Goal: Information Seeking & Learning: Learn about a topic

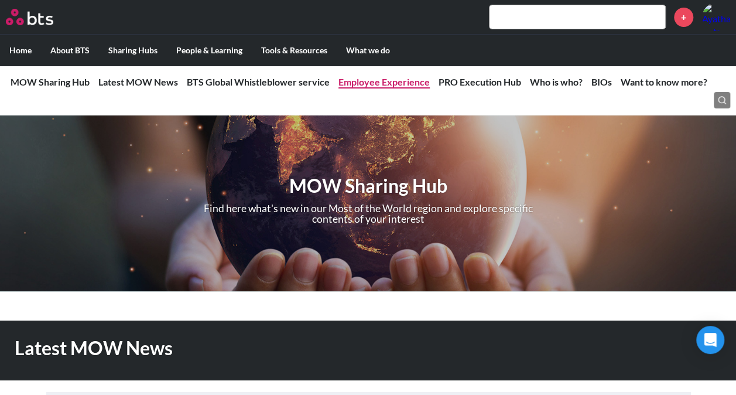
click at [406, 81] on link "Employee Experience" at bounding box center [383, 81] width 91 height 11
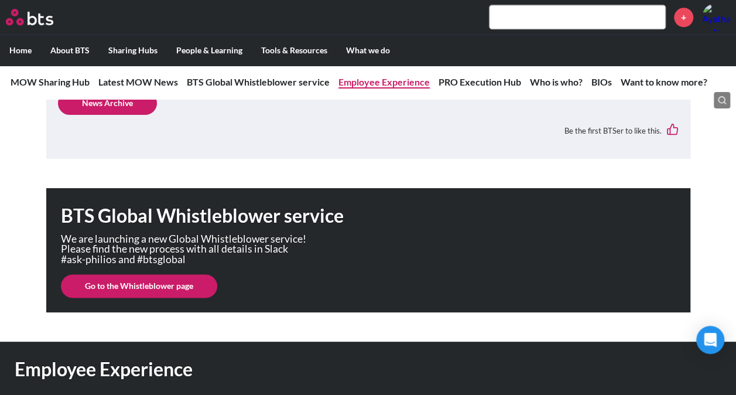
scroll to position [863, 0]
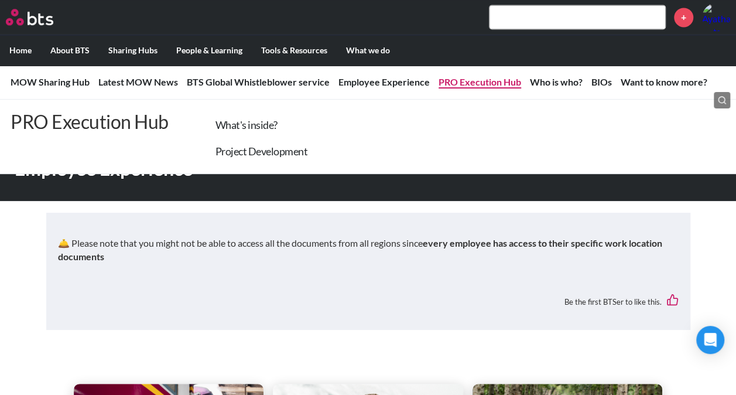
click at [484, 85] on link "PRO Execution Hub" at bounding box center [480, 81] width 83 height 11
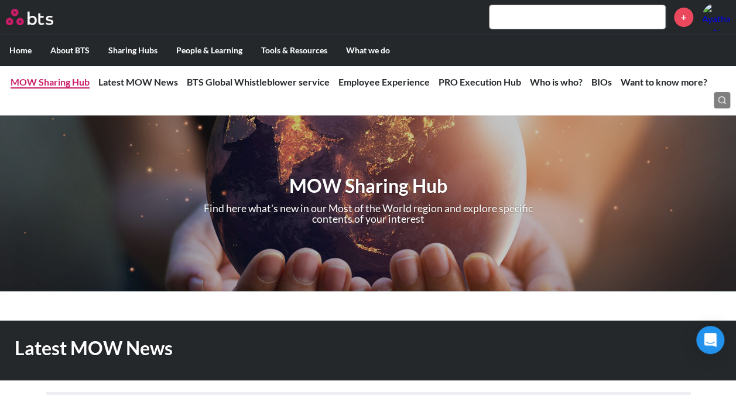
click at [45, 78] on link "MOW Sharing Hub" at bounding box center [50, 81] width 79 height 11
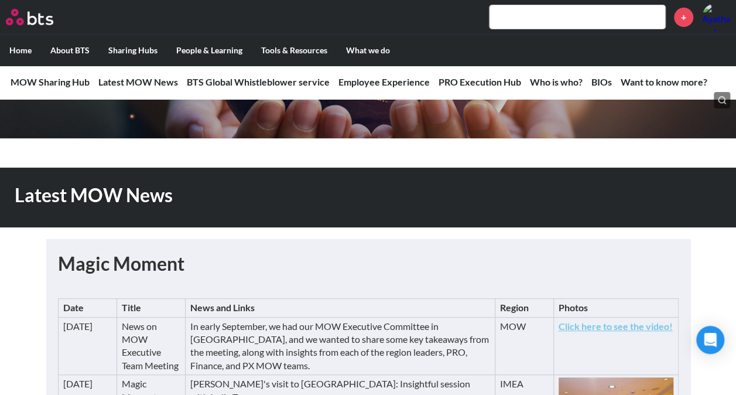
scroll to position [153, 0]
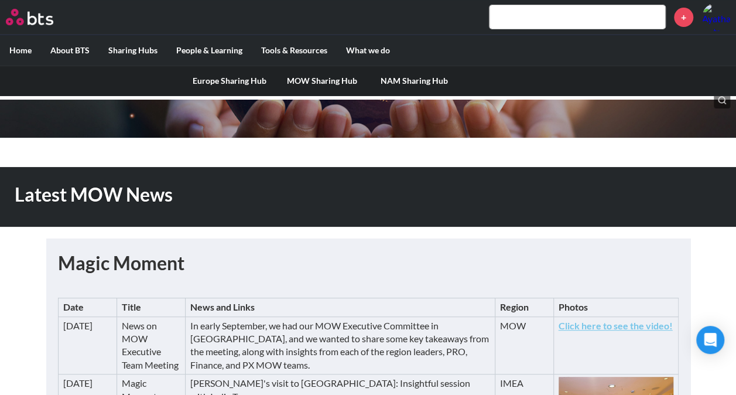
click at [144, 50] on label "Sharing Hubs" at bounding box center [133, 50] width 68 height 30
click at [0, 0] on input "Sharing Hubs" at bounding box center [0, 0] width 0 height 0
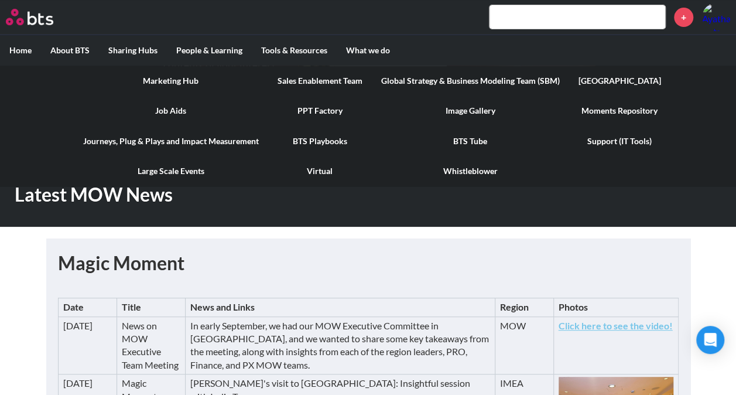
click at [334, 139] on link "BTS Playbooks" at bounding box center [320, 141] width 104 height 30
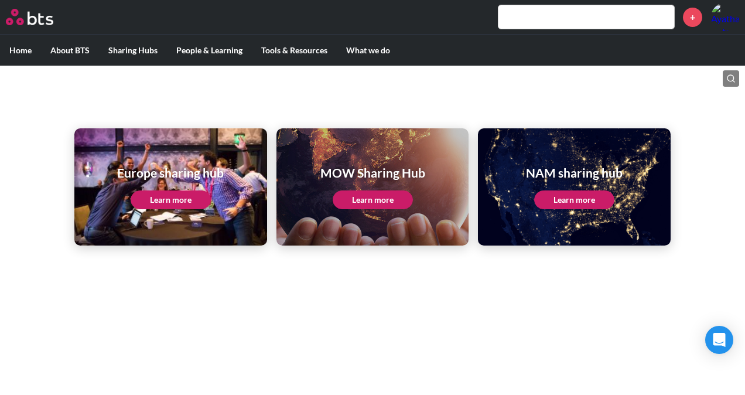
click at [383, 199] on link "Learn more" at bounding box center [373, 199] width 80 height 19
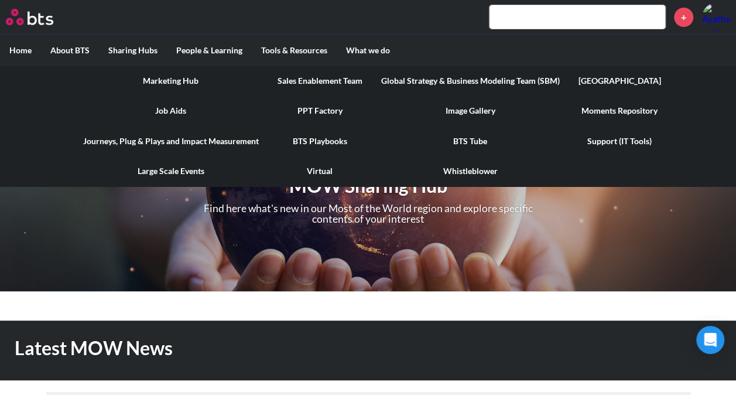
click at [303, 50] on label "Tools & Resources" at bounding box center [294, 50] width 85 height 30
click at [0, 0] on input "Tools & Resources" at bounding box center [0, 0] width 0 height 0
click at [316, 104] on link "PPT Factory" at bounding box center [320, 110] width 104 height 30
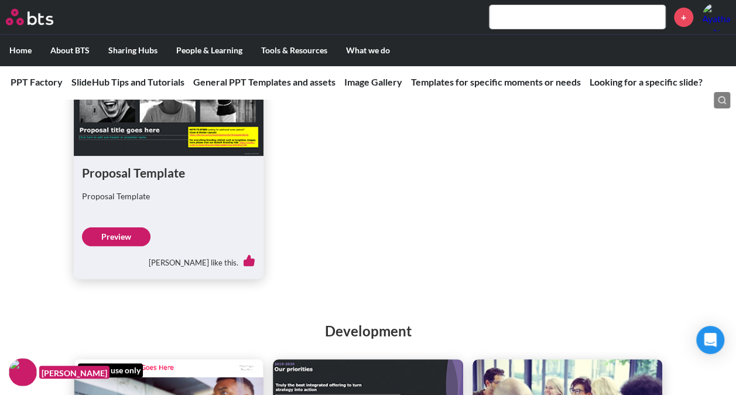
scroll to position [2242, 0]
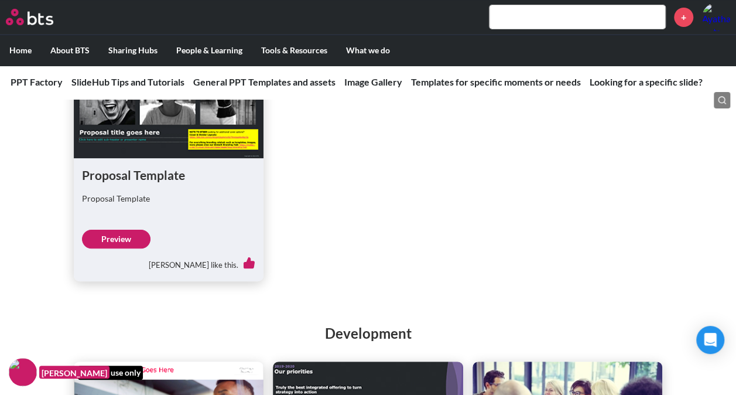
click at [123, 230] on link "Preview" at bounding box center [116, 239] width 69 height 19
click at [522, 24] on input "text" at bounding box center [578, 16] width 176 height 23
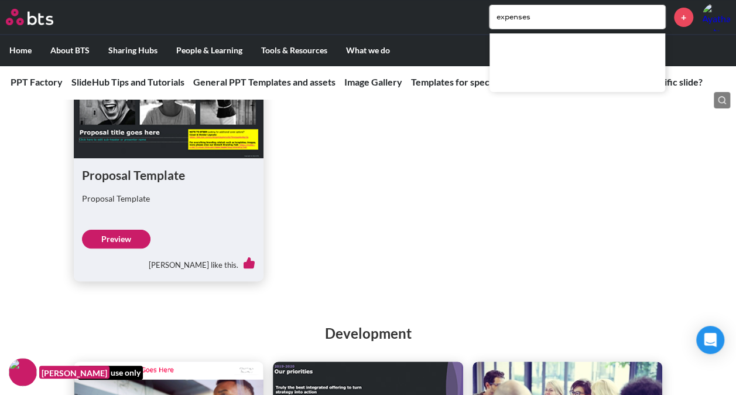
type input "expenses"
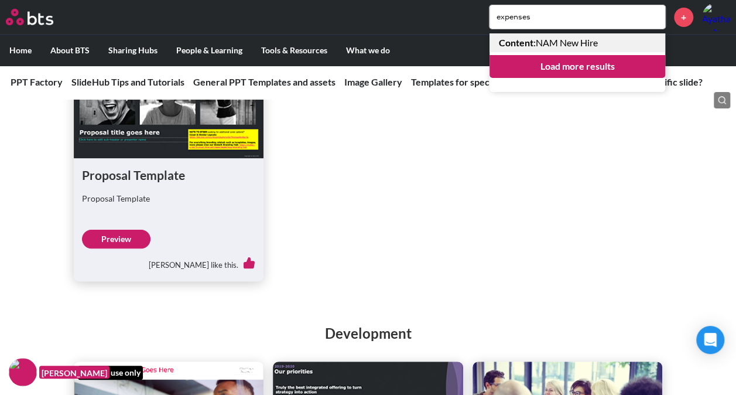
click at [572, 45] on link "Content : NAM New Hire" at bounding box center [578, 42] width 176 height 19
click at [554, 66] on link "Load more results" at bounding box center [578, 66] width 176 height 22
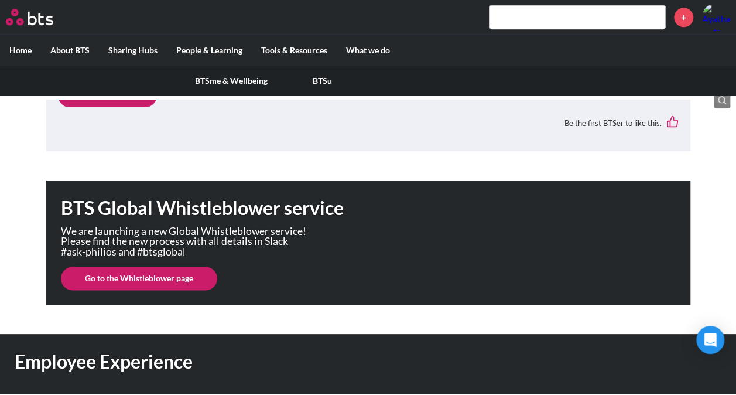
scroll to position [671, 0]
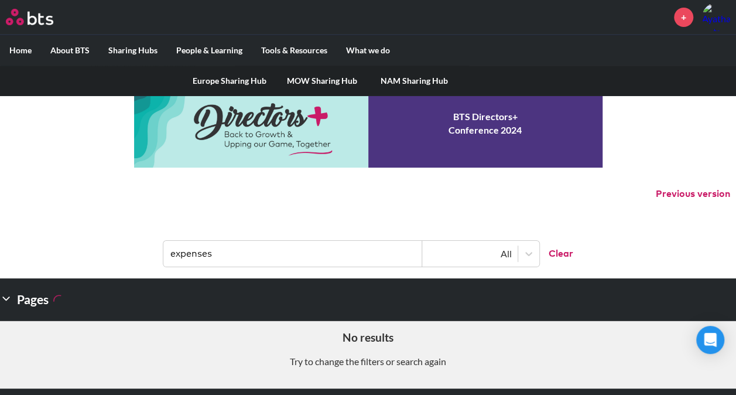
click at [324, 74] on link "MOW Sharing Hub" at bounding box center [322, 81] width 93 height 30
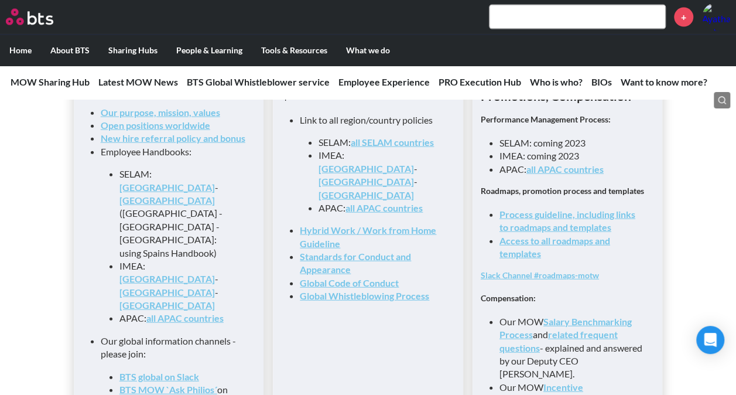
scroll to position [1311, 0]
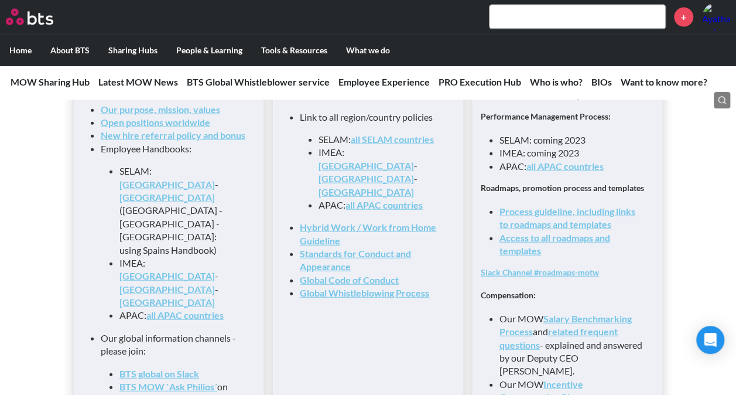
click at [179, 283] on link "[GEOGRAPHIC_DATA]" at bounding box center [166, 288] width 95 height 11
